Goal: Book appointment/travel/reservation

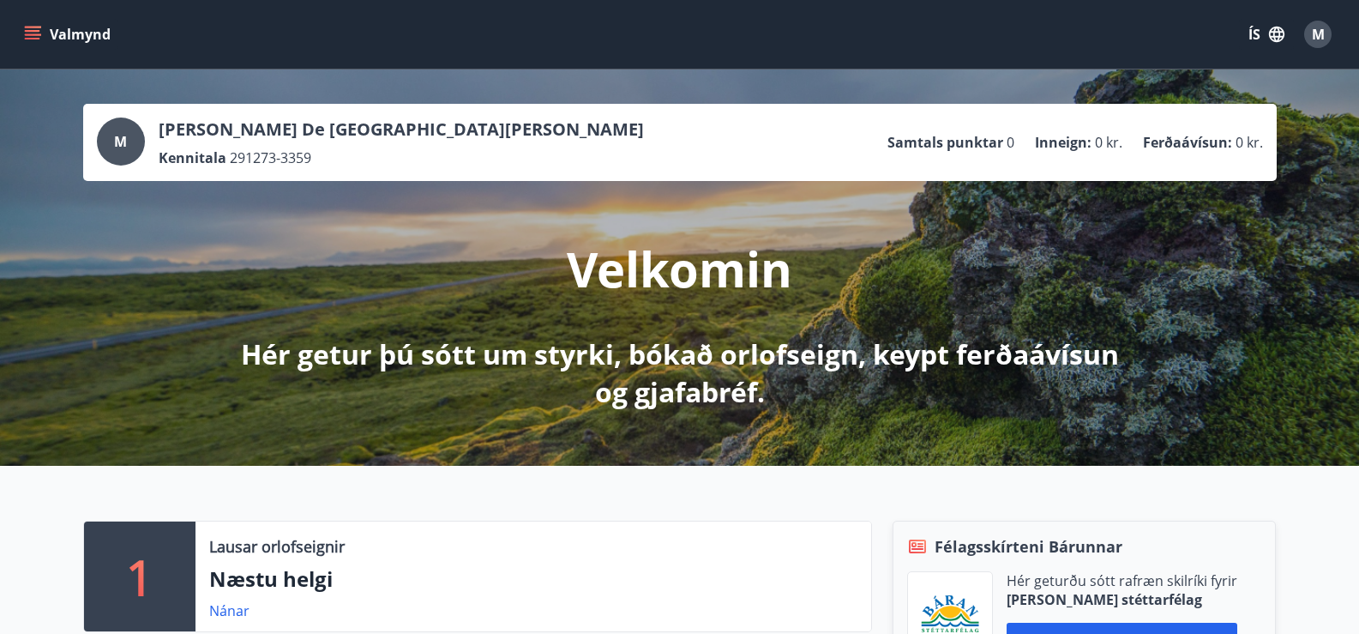
click at [1316, 28] on span "M" at bounding box center [1318, 34] width 13 height 19
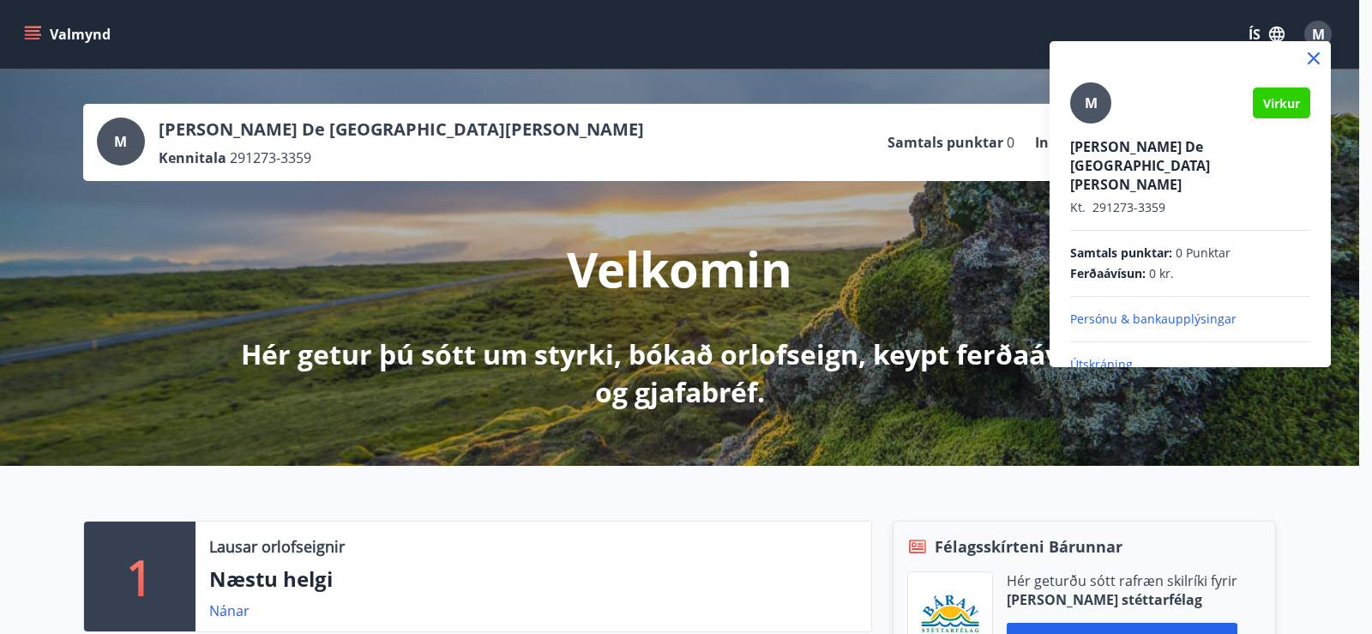
click at [1088, 356] on p "Útskráning" at bounding box center [1190, 364] width 240 height 17
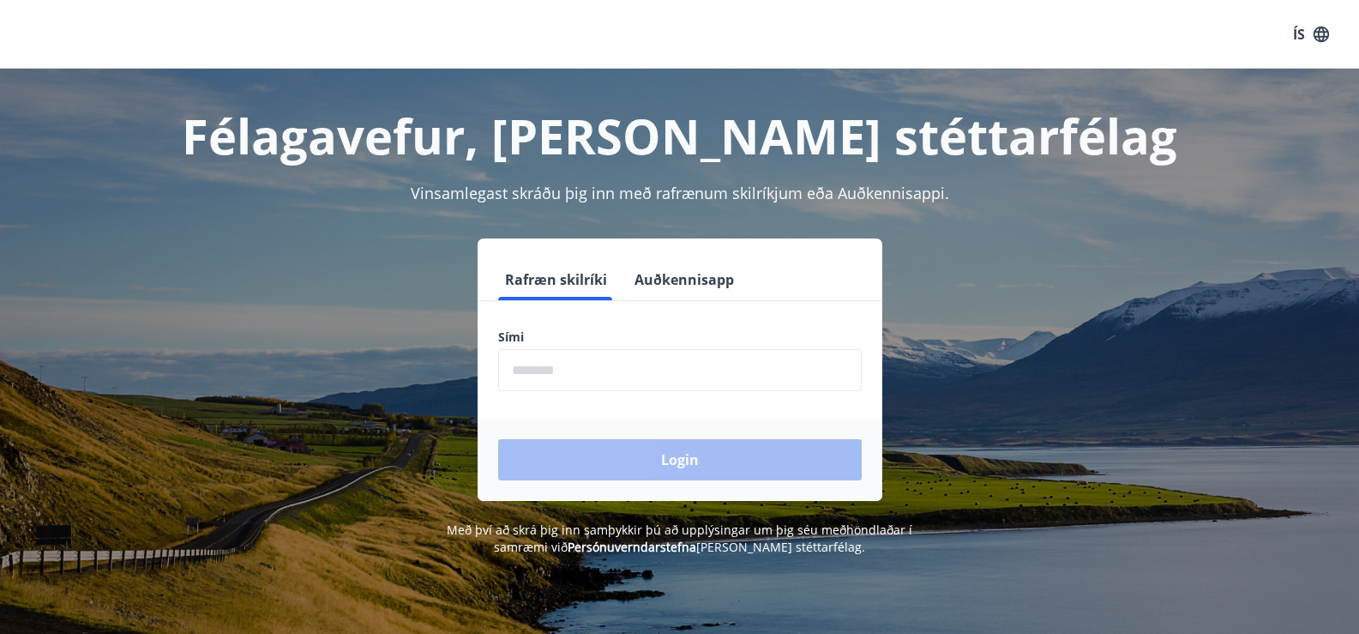
click at [610, 345] on label "Sími" at bounding box center [680, 336] width 364 height 17
click at [617, 387] on input "phone" at bounding box center [680, 370] width 364 height 42
type input "********"
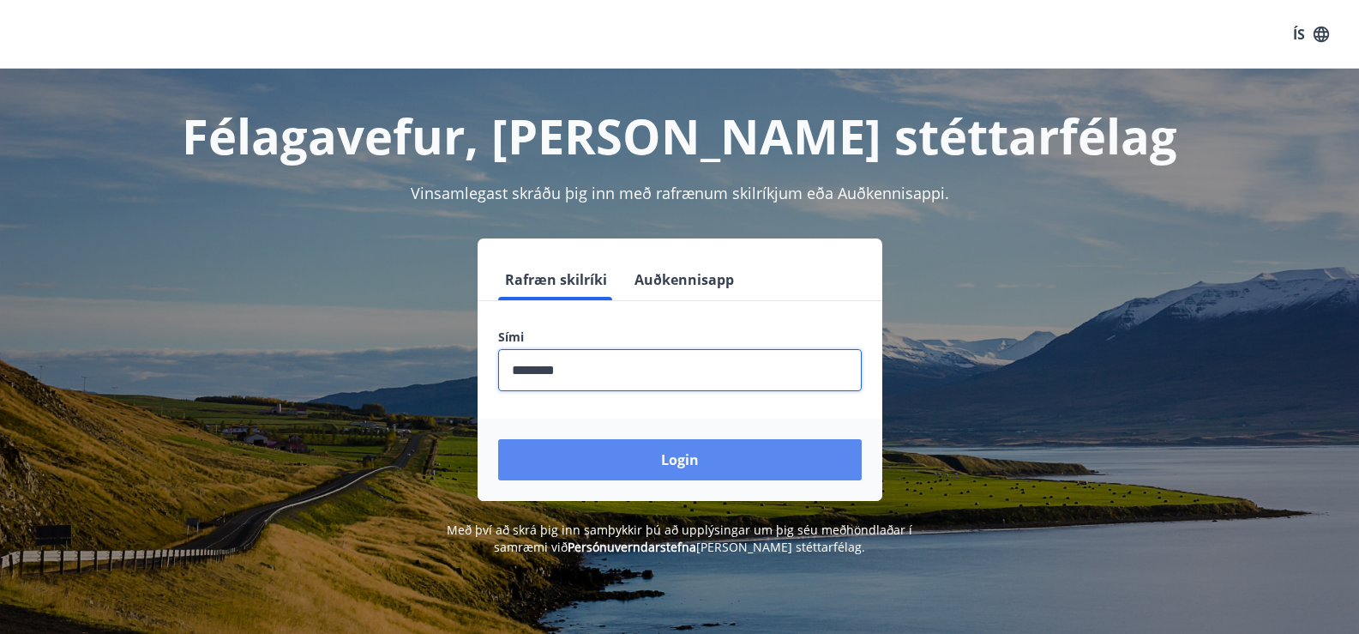
click at [610, 452] on button "Login" at bounding box center [680, 459] width 364 height 41
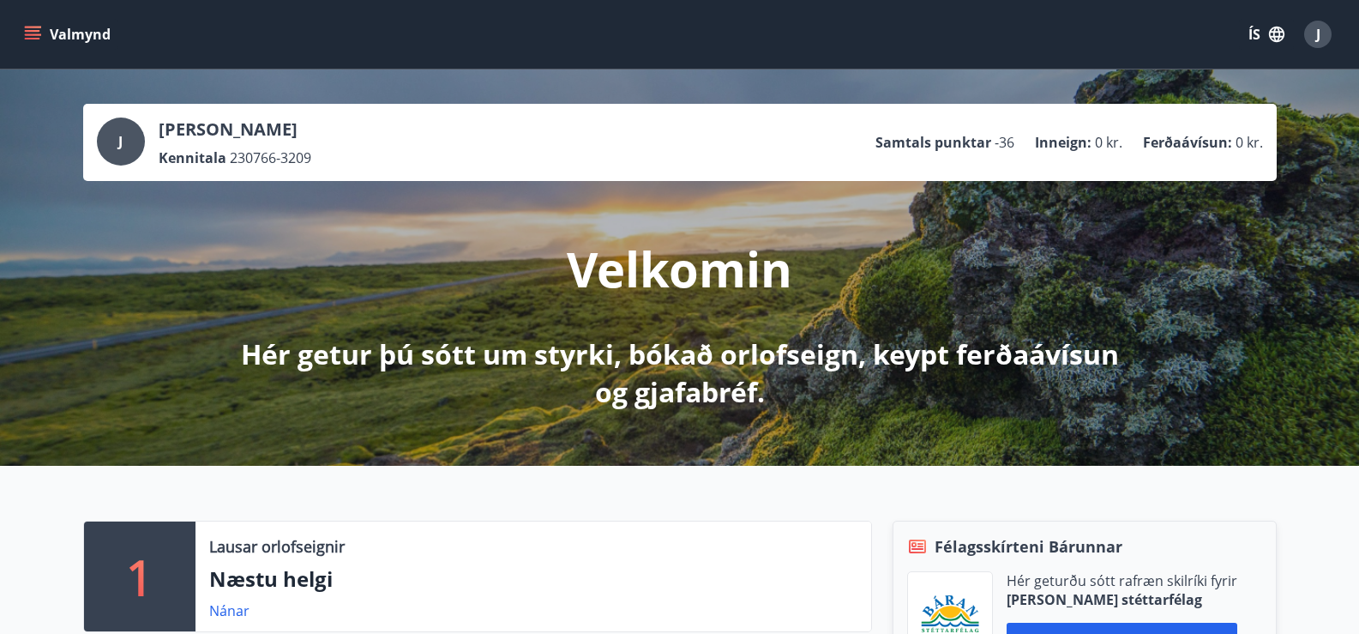
click at [32, 32] on icon "menu" at bounding box center [32, 31] width 15 height 2
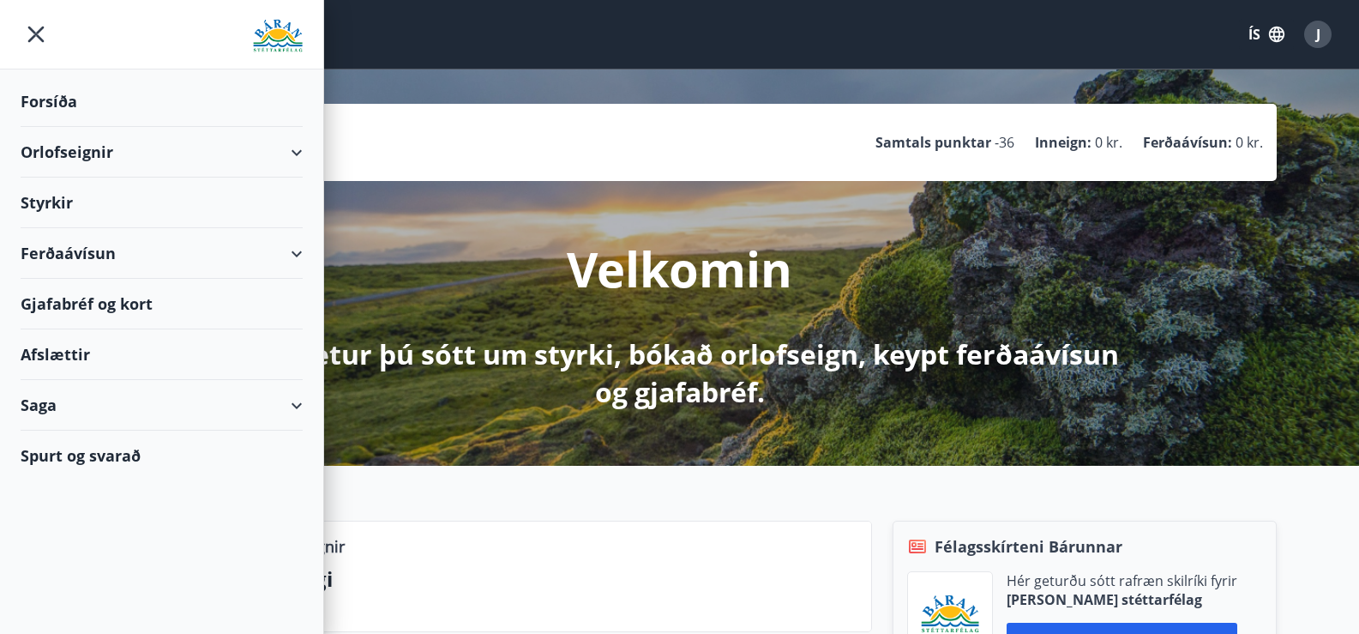
click at [59, 152] on div "Orlofseignir" at bounding box center [162, 152] width 282 height 51
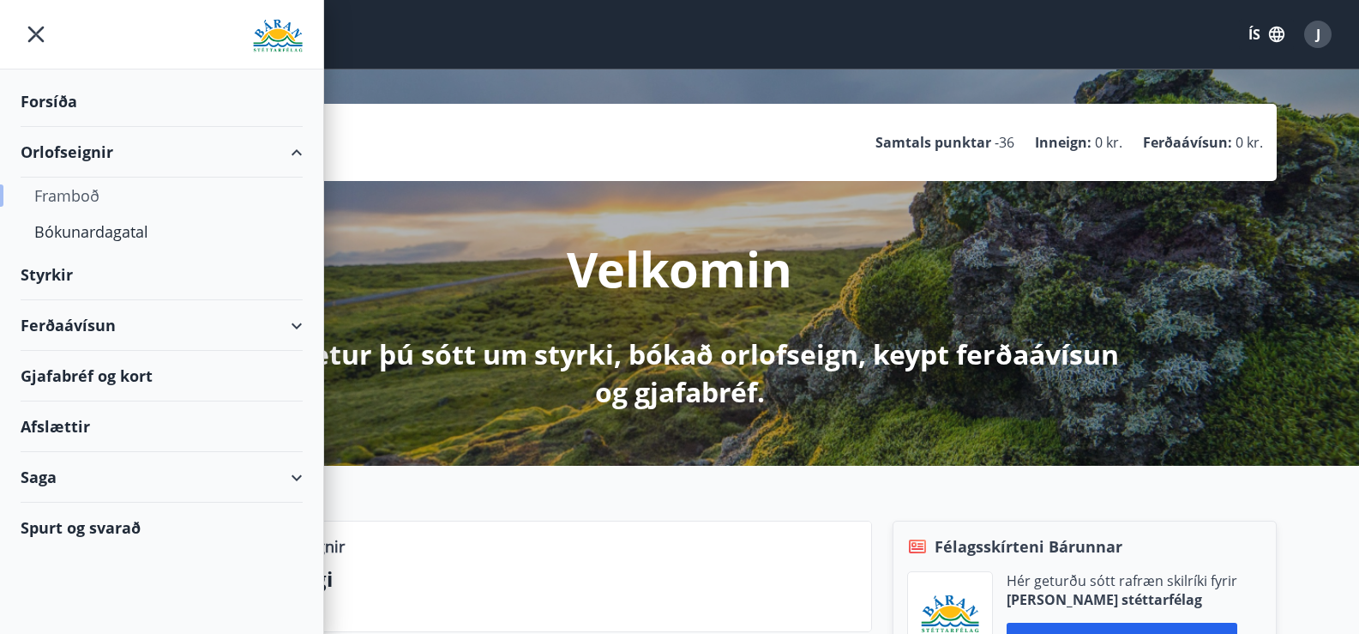
click at [51, 197] on div "Framboð" at bounding box center [161, 195] width 255 height 36
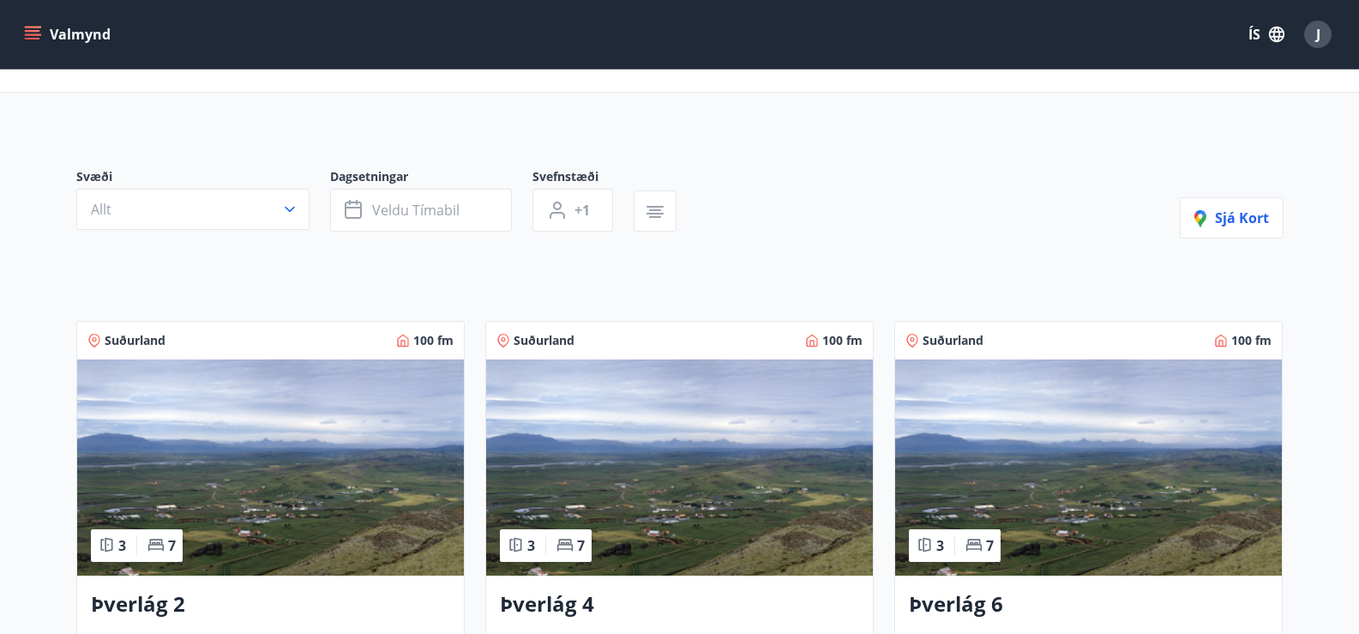
scroll to position [171, 0]
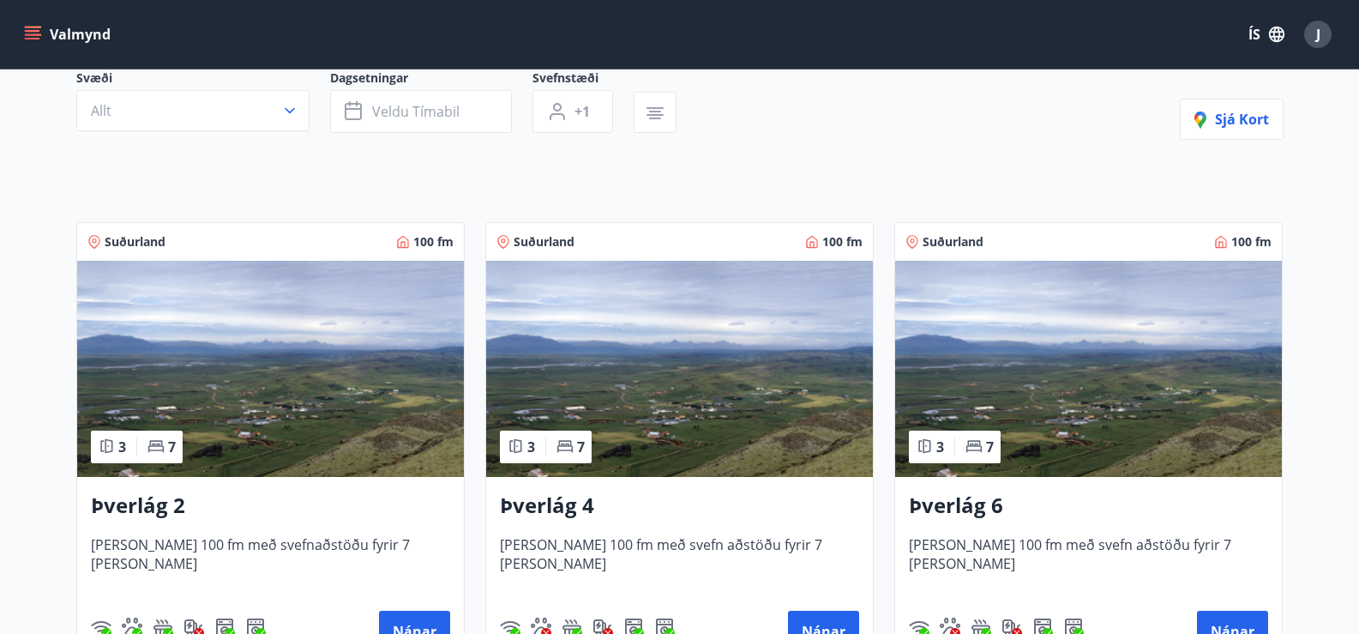
click at [282, 367] on img at bounding box center [270, 369] width 387 height 216
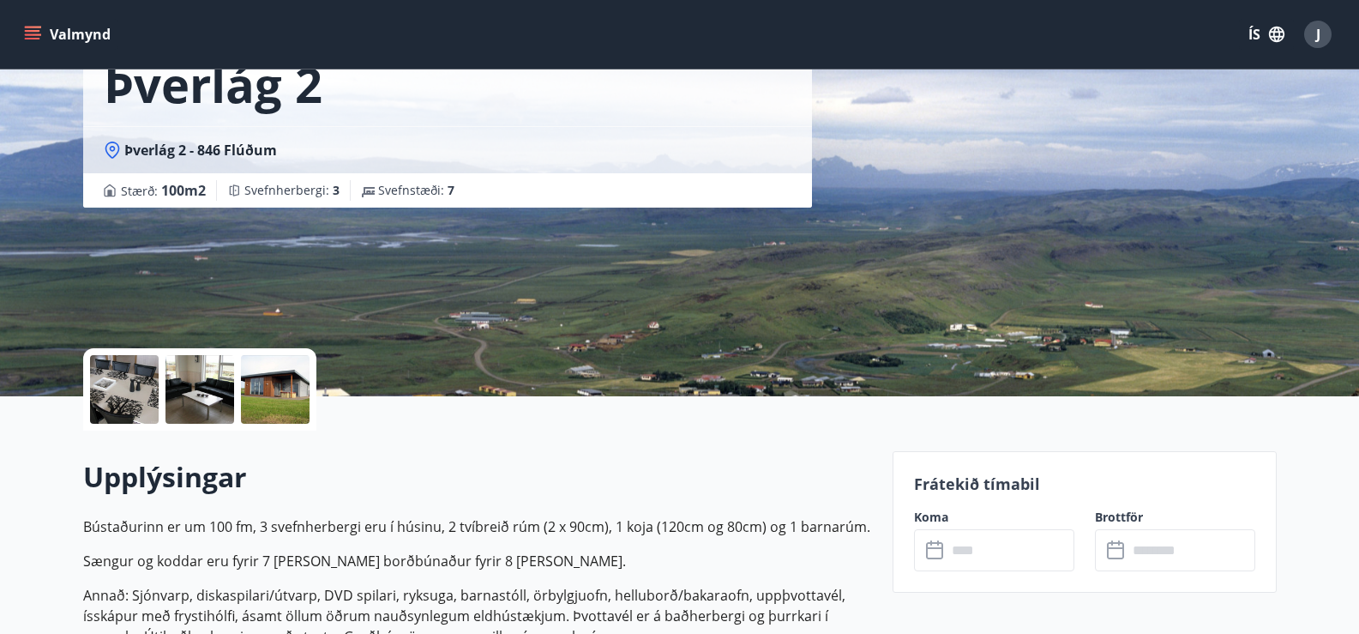
scroll to position [171, 0]
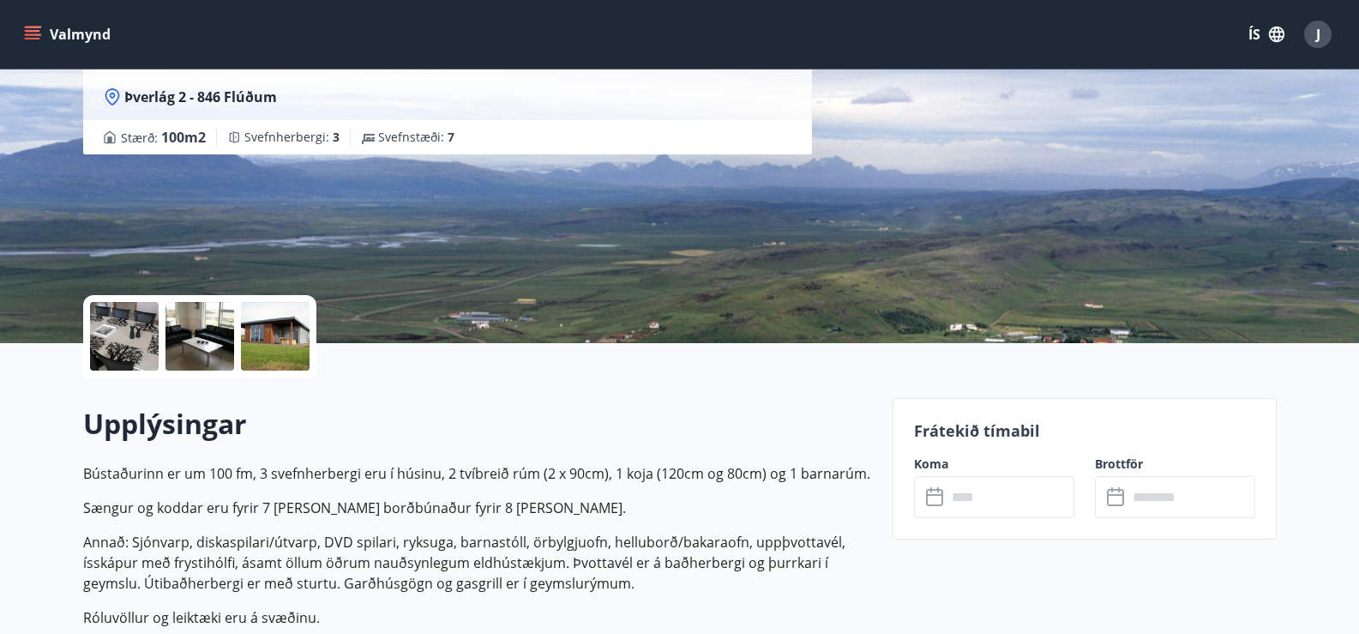
click at [937, 496] on icon at bounding box center [936, 497] width 21 height 21
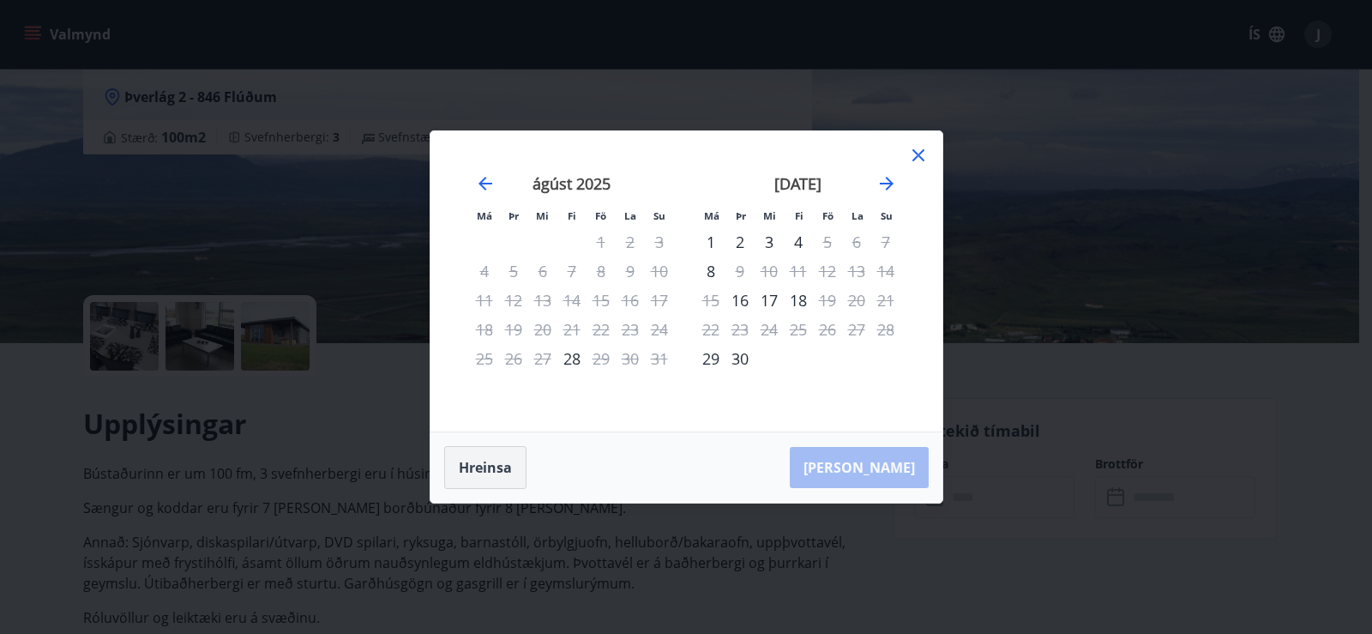
click at [493, 464] on button "Hreinsa" at bounding box center [485, 467] width 82 height 43
click at [883, 181] on icon "Move forward to switch to the next month." at bounding box center [886, 183] width 21 height 21
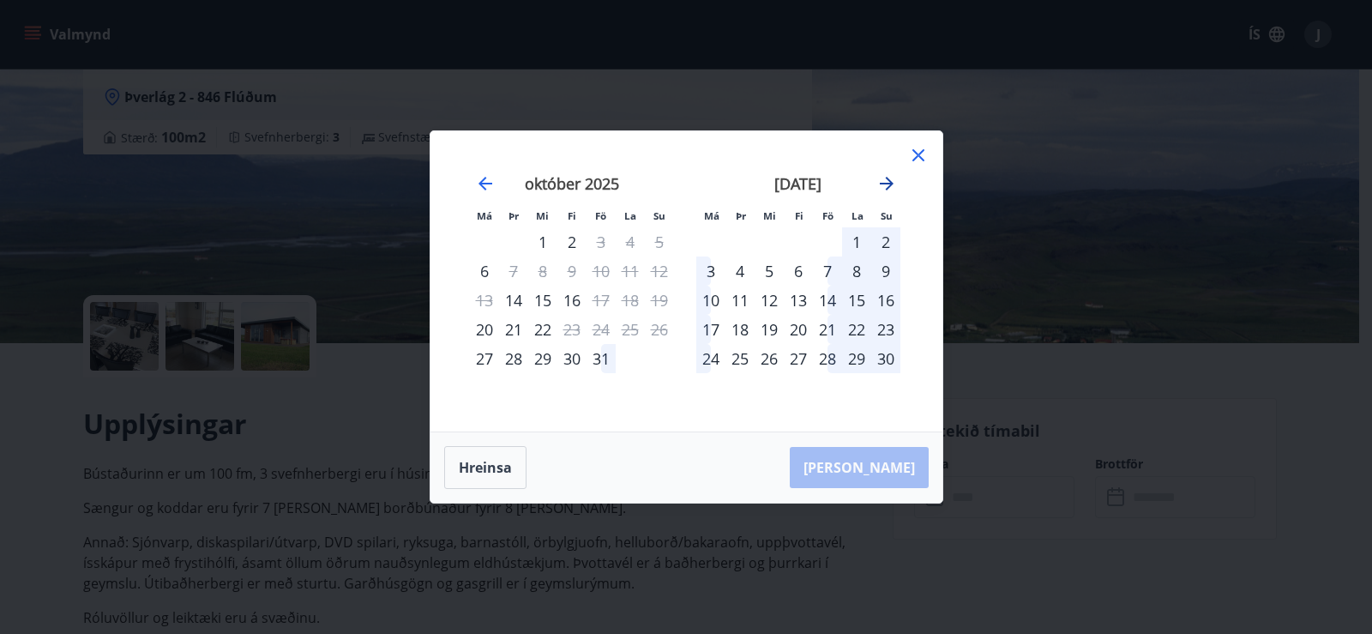
click at [883, 181] on icon "Move forward to switch to the next month." at bounding box center [886, 183] width 21 height 21
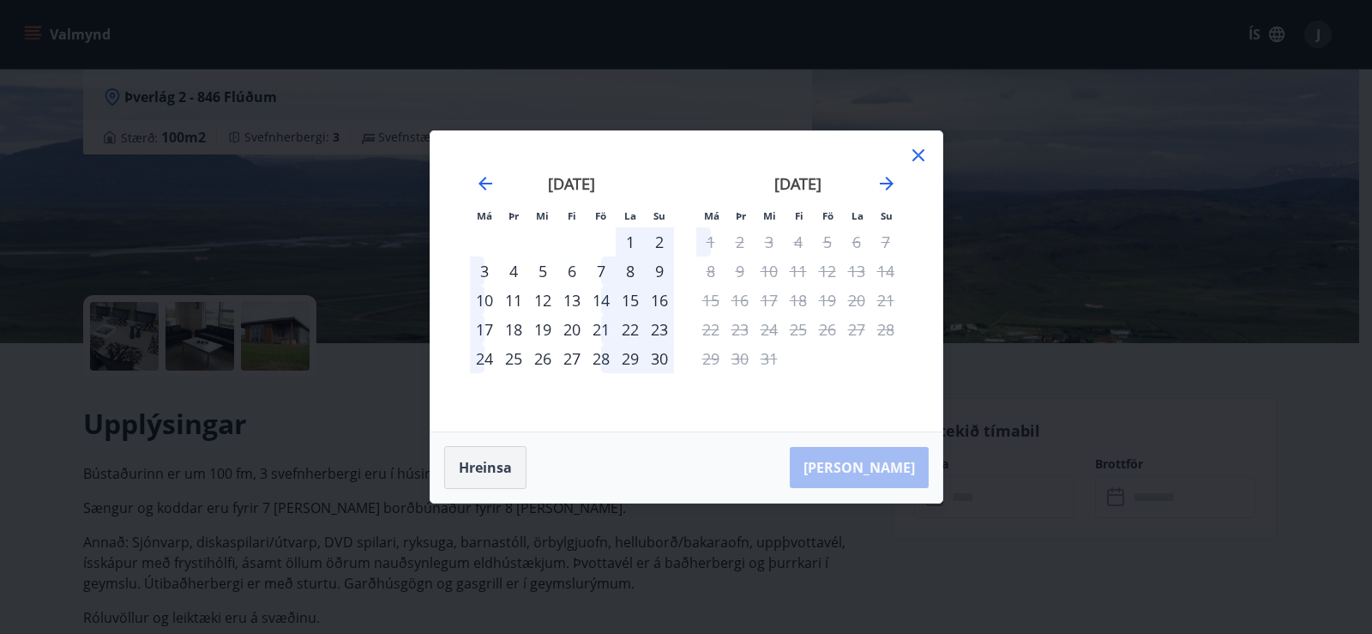
click at [474, 480] on button "Hreinsa" at bounding box center [485, 467] width 82 height 43
click at [604, 356] on div "28" at bounding box center [601, 358] width 29 height 29
click at [480, 475] on button "Hreinsa" at bounding box center [485, 467] width 82 height 43
drag, startPoint x: 917, startPoint y: 157, endPoint x: 926, endPoint y: 160, distance: 10.0
click at [925, 159] on icon at bounding box center [918, 155] width 21 height 21
